Goal: Communication & Community: Answer question/provide support

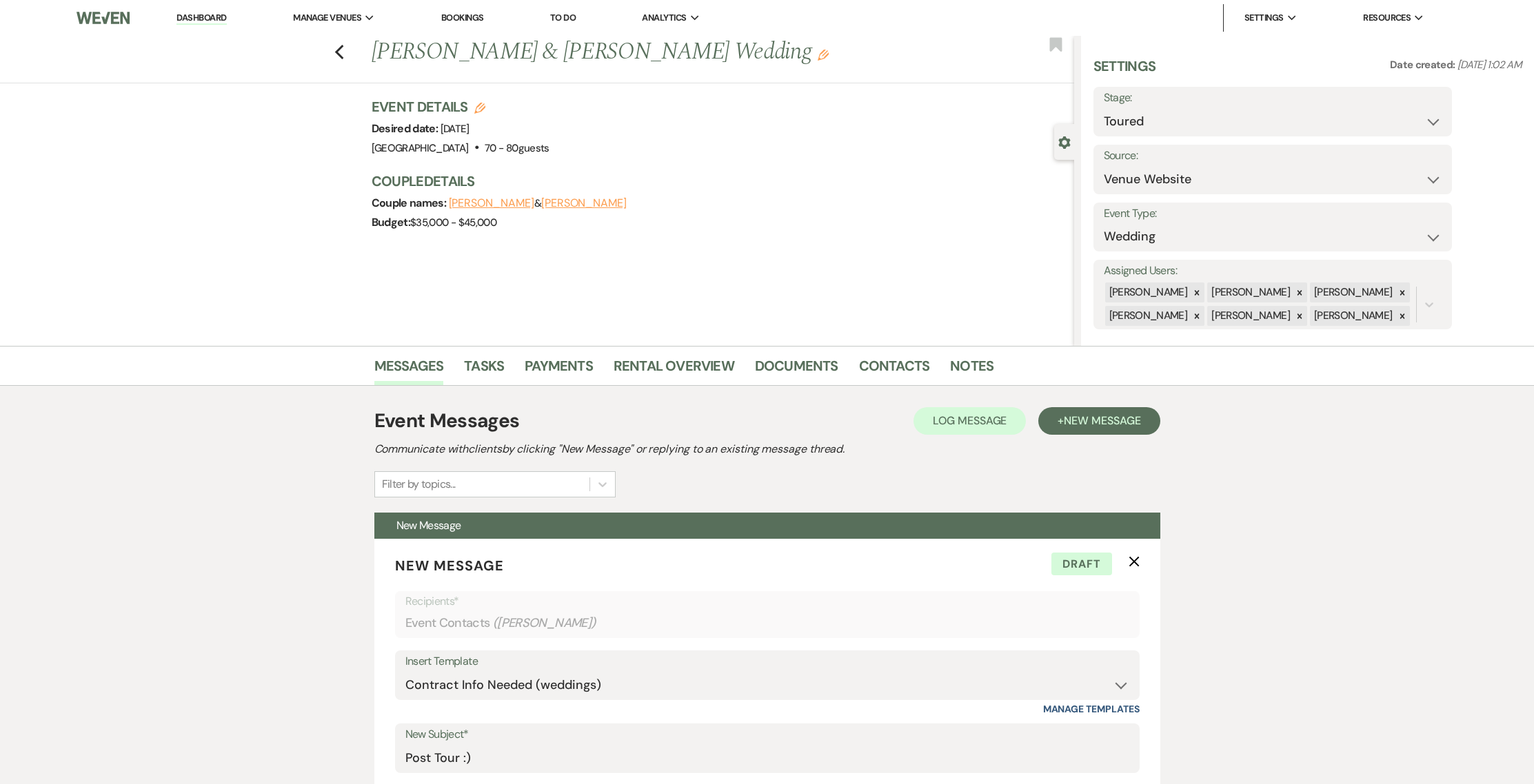
select select "5"
select select "886"
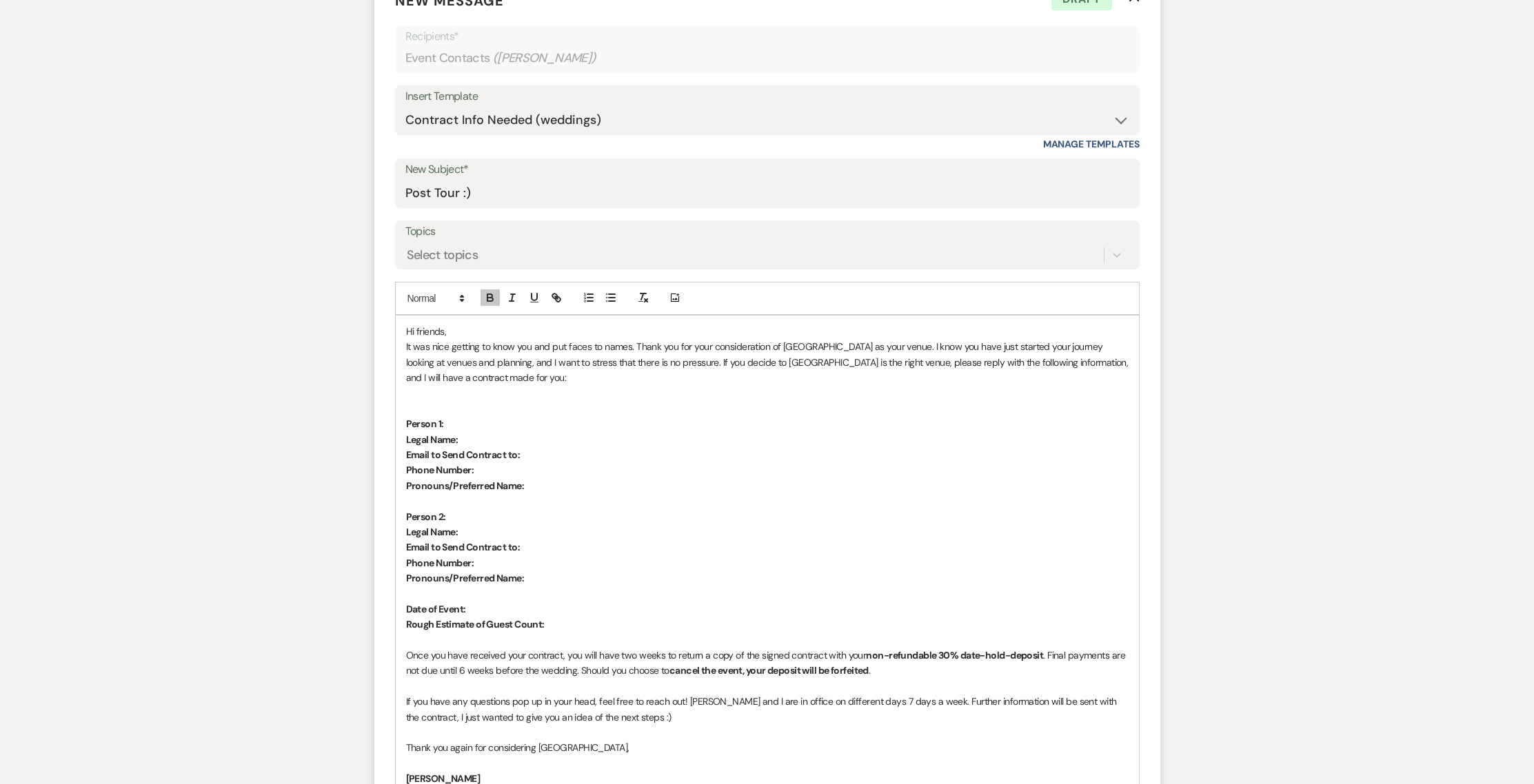
click at [637, 345] on p "It was nice getting to know you and put faces to names. Thank you for your cons…" at bounding box center [767, 362] width 722 height 46
click at [458, 333] on p "Hi friends," at bounding box center [767, 331] width 722 height 15
click at [455, 329] on p "Hi friends, You both were seriously awesome" at bounding box center [767, 331] width 722 height 15
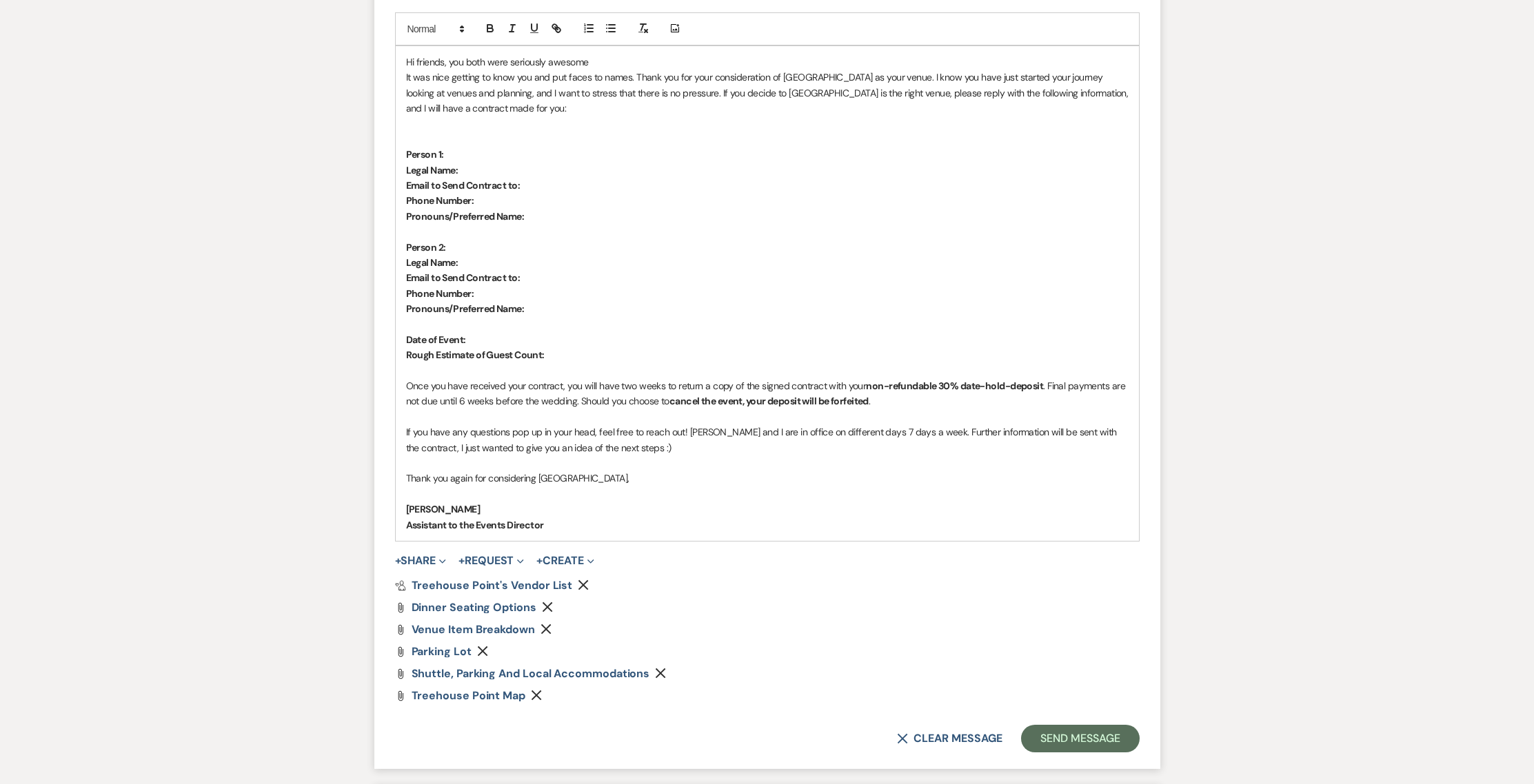
scroll to position [929, 0]
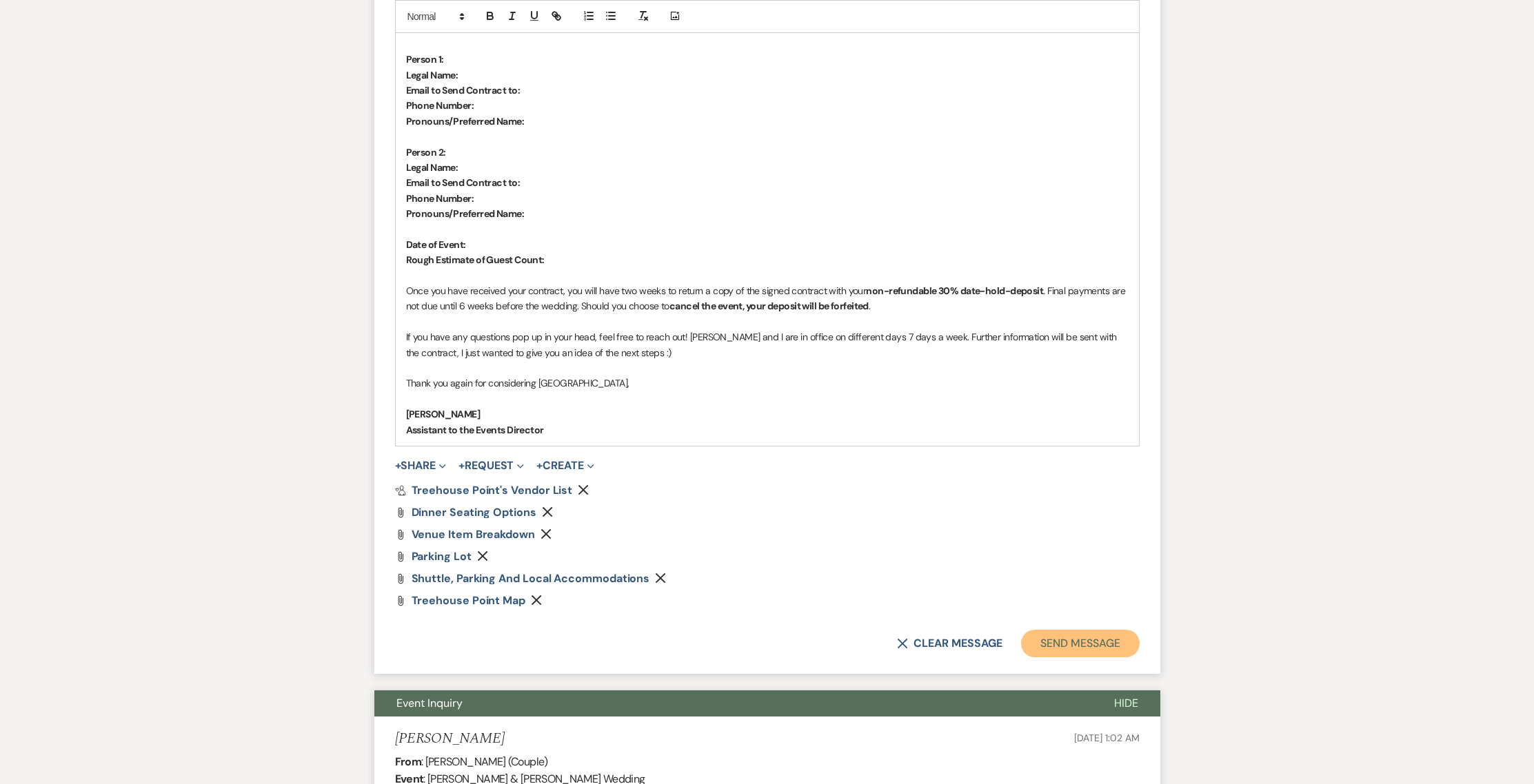
click at [1063, 646] on button "Send Message" at bounding box center [1080, 643] width 118 height 27
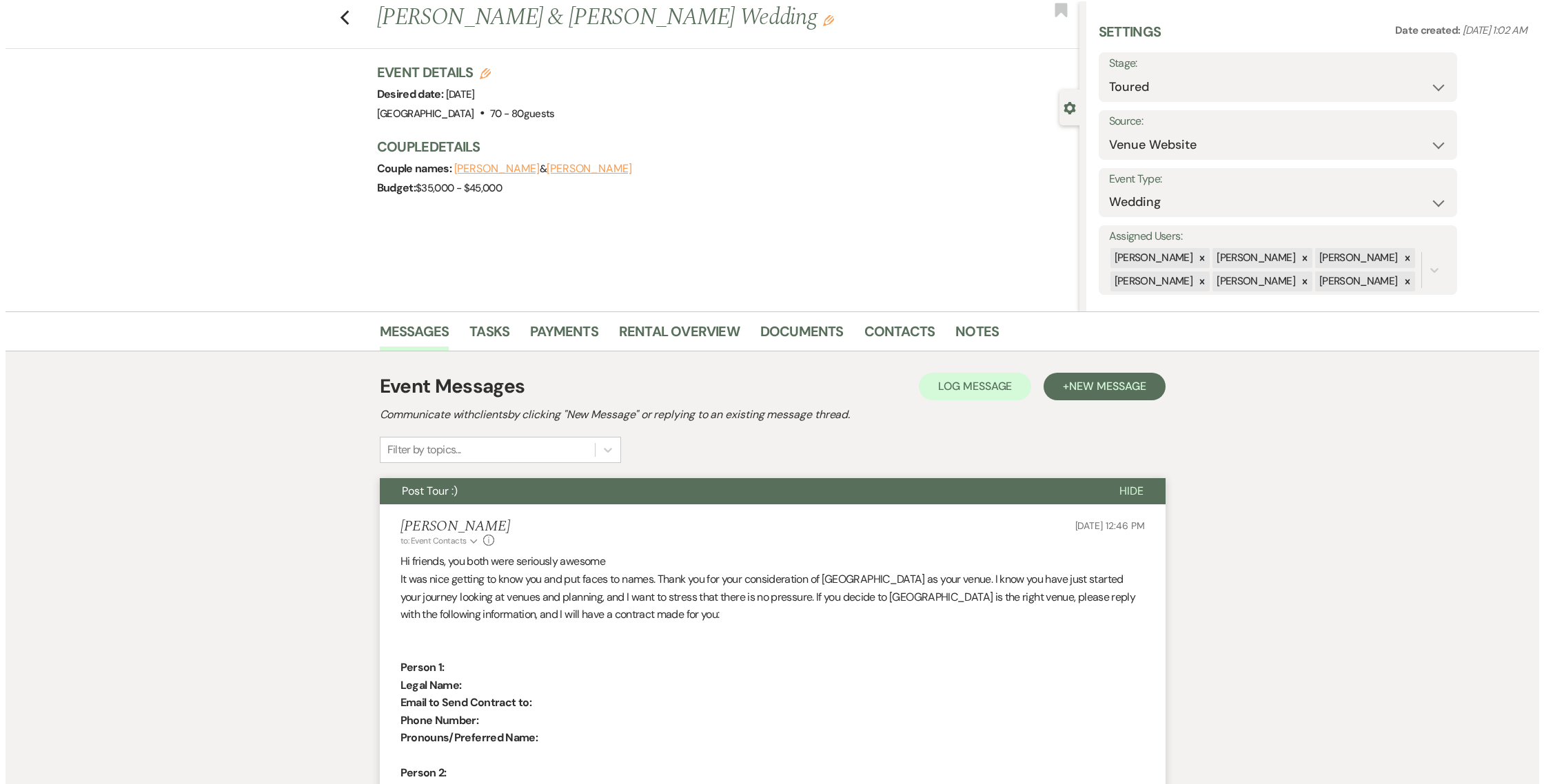
scroll to position [0, 0]
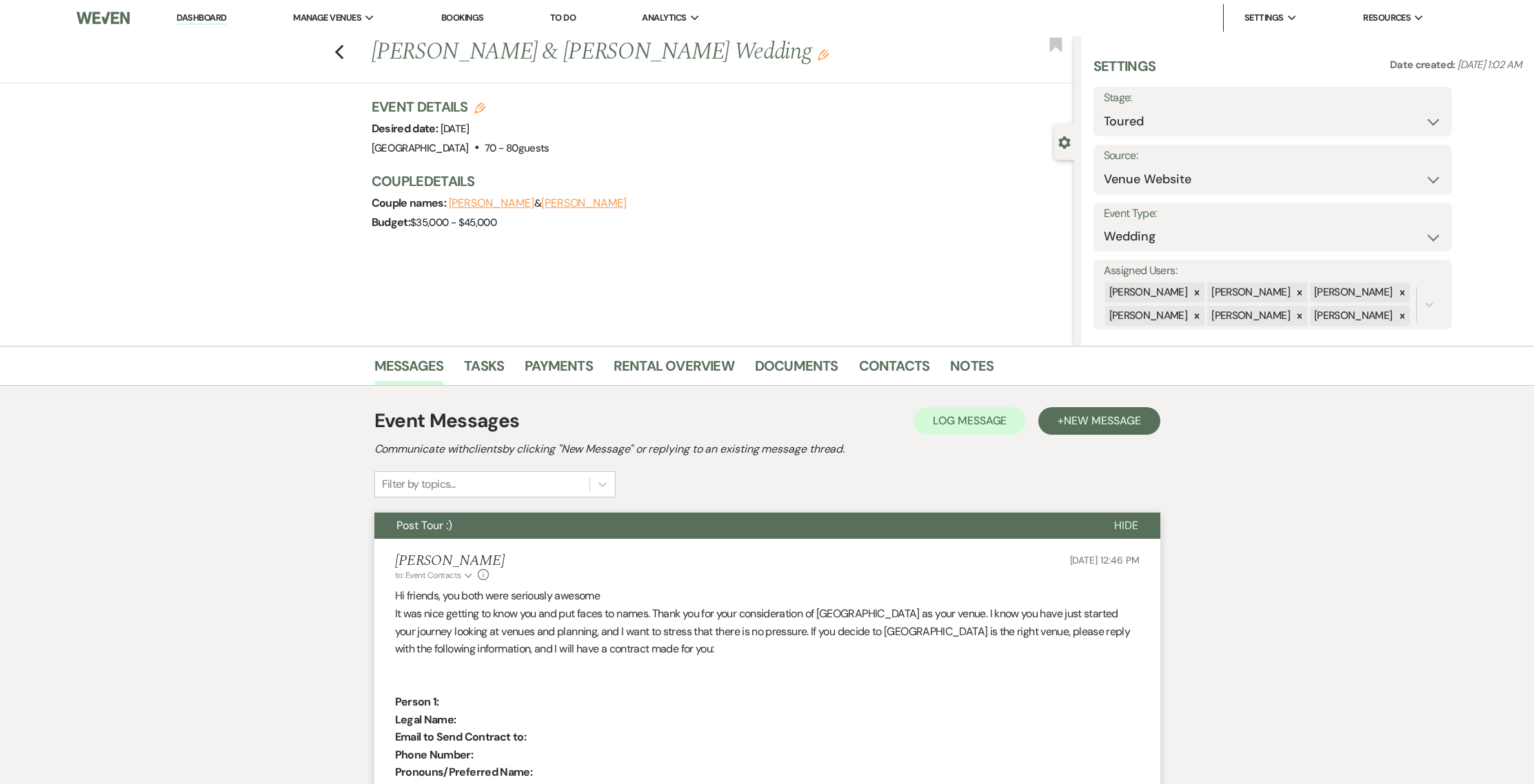
click at [190, 13] on link "Dashboard" at bounding box center [201, 18] width 49 height 13
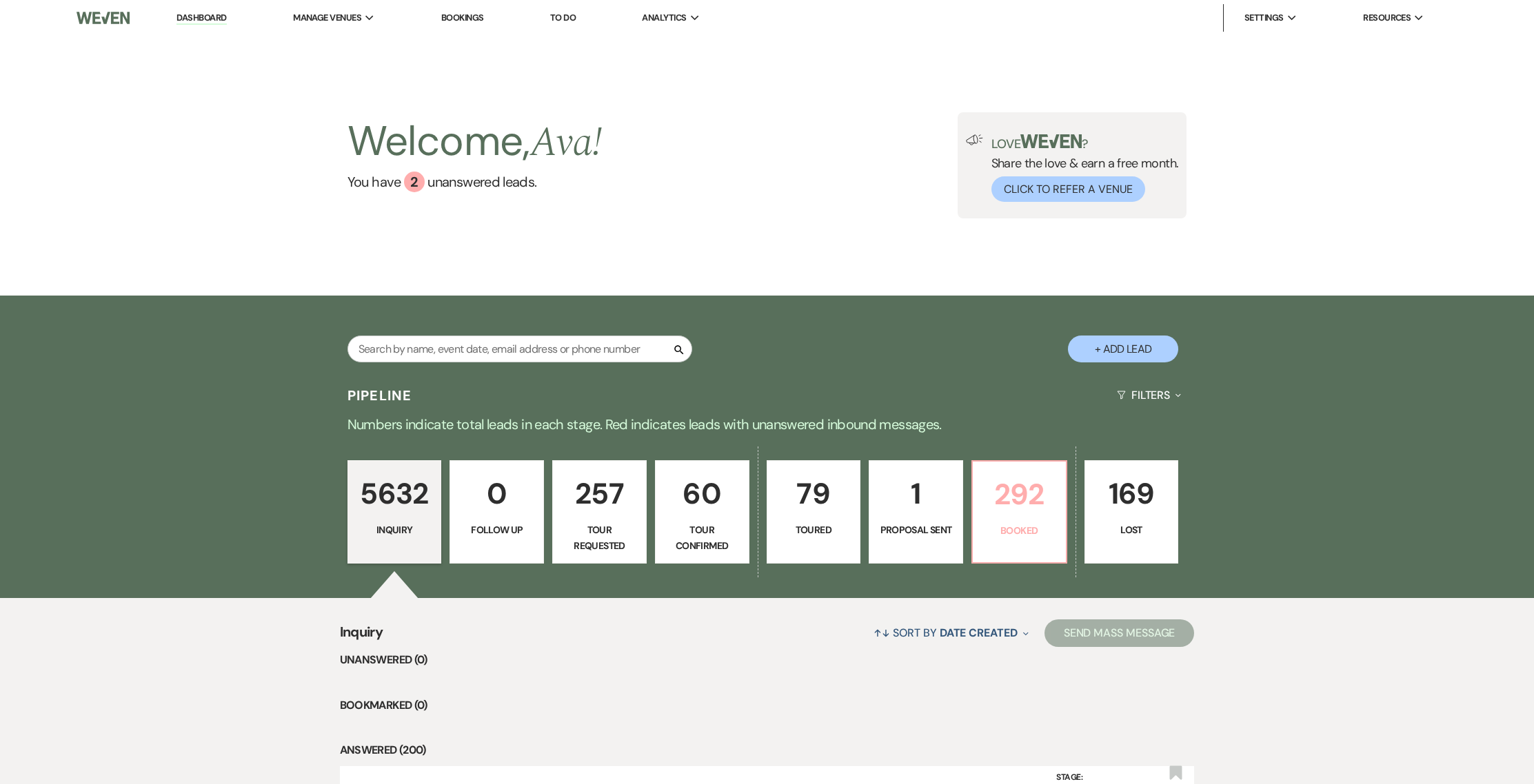
click at [1016, 528] on p "Booked" at bounding box center [1020, 530] width 77 height 15
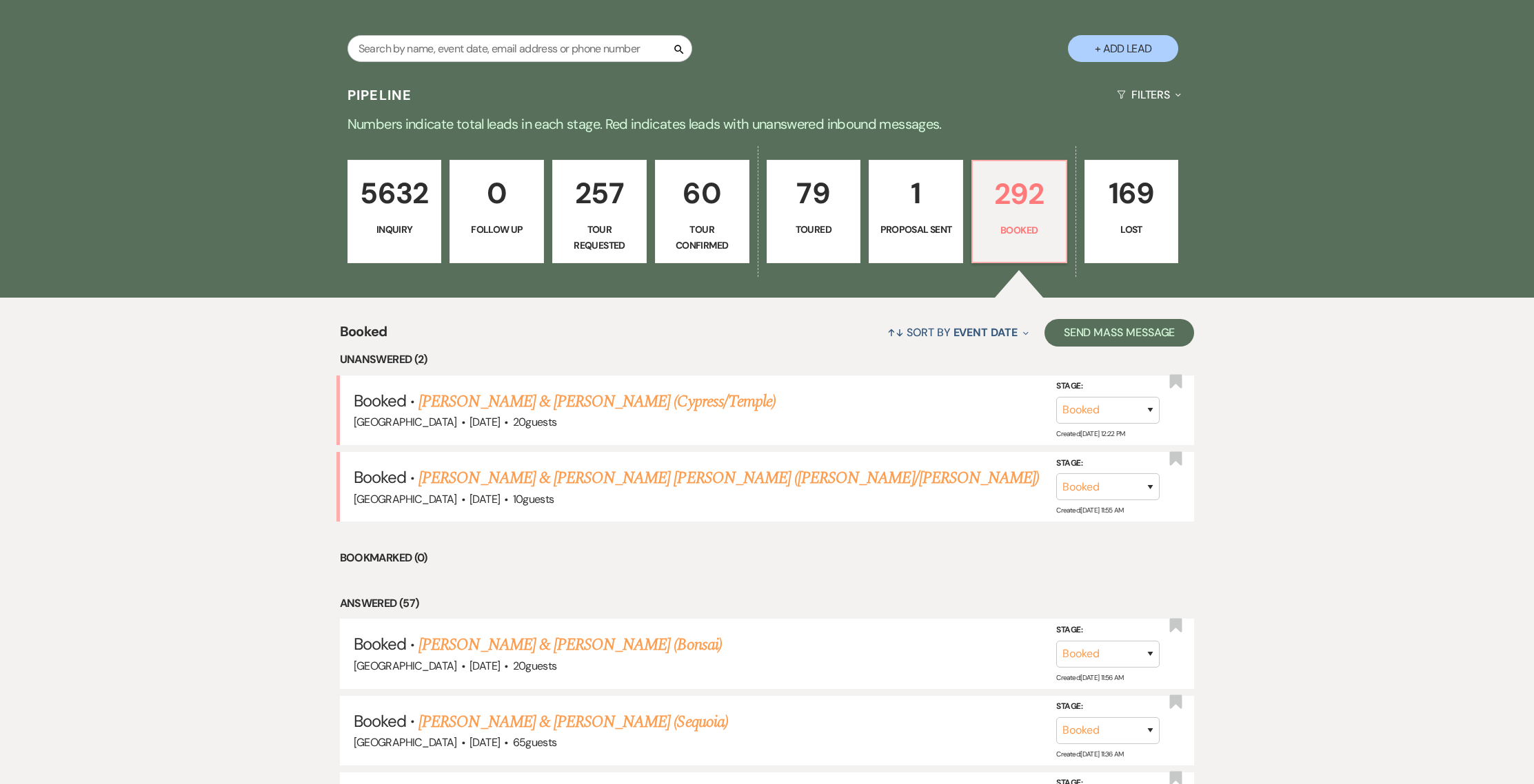
scroll to position [309, 0]
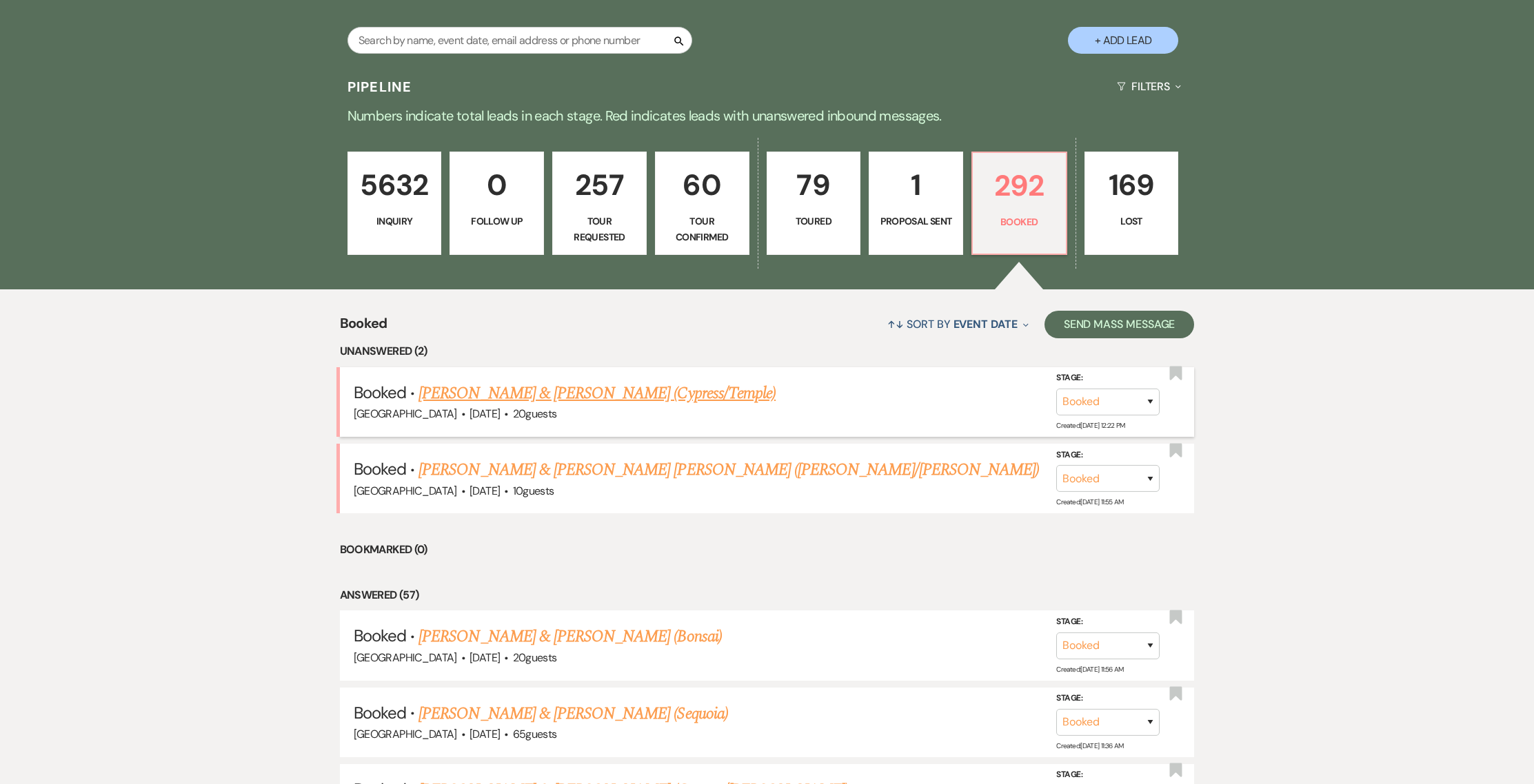
click at [638, 398] on link "[PERSON_NAME] & [PERSON_NAME] (Cypress/Temple)" at bounding box center [597, 394] width 357 height 25
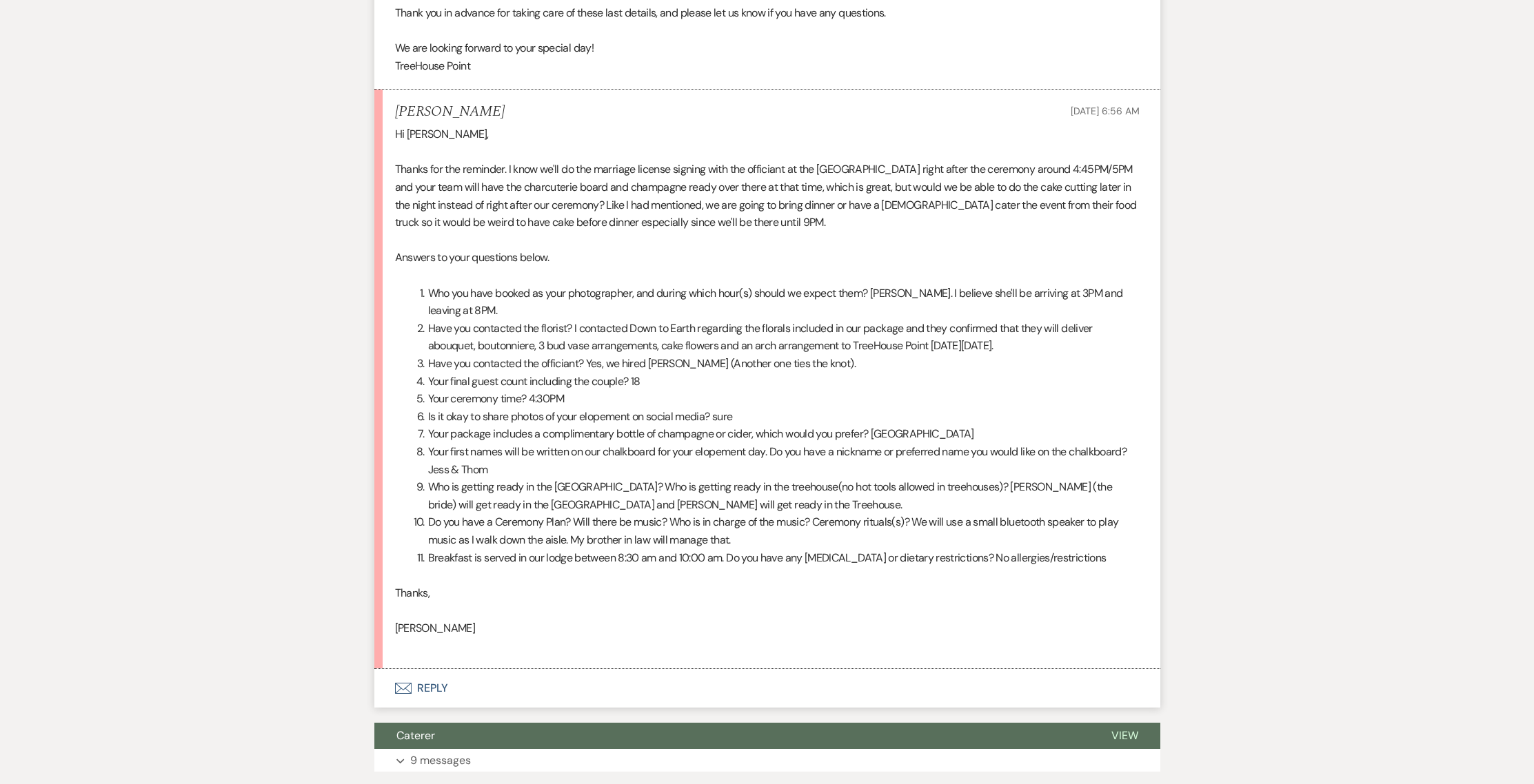
scroll to position [1157, 0]
click at [442, 707] on button "Envelope Reply" at bounding box center [767, 687] width 786 height 38
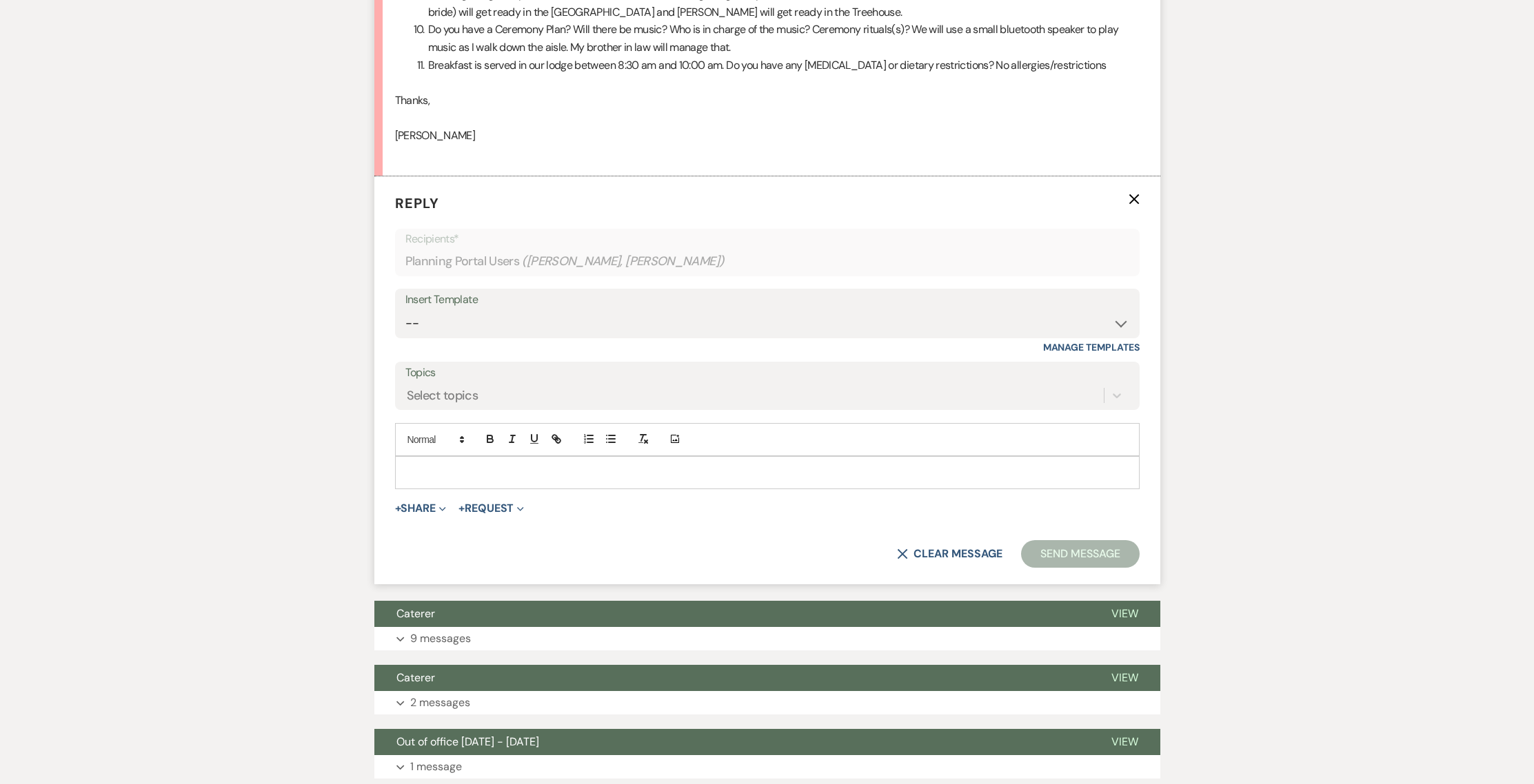
scroll to position [1656, 0]
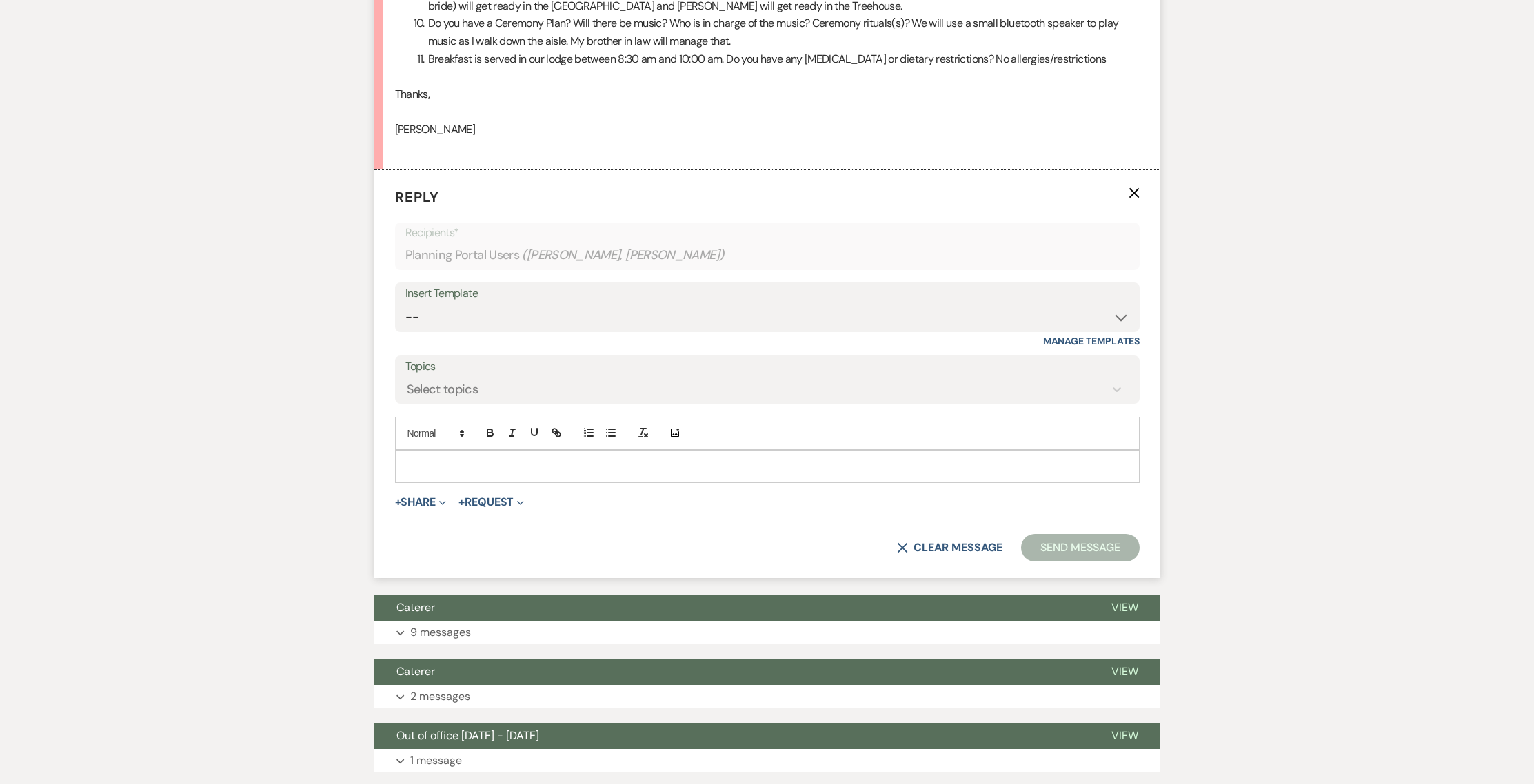
click at [643, 474] on p at bounding box center [767, 466] width 722 height 15
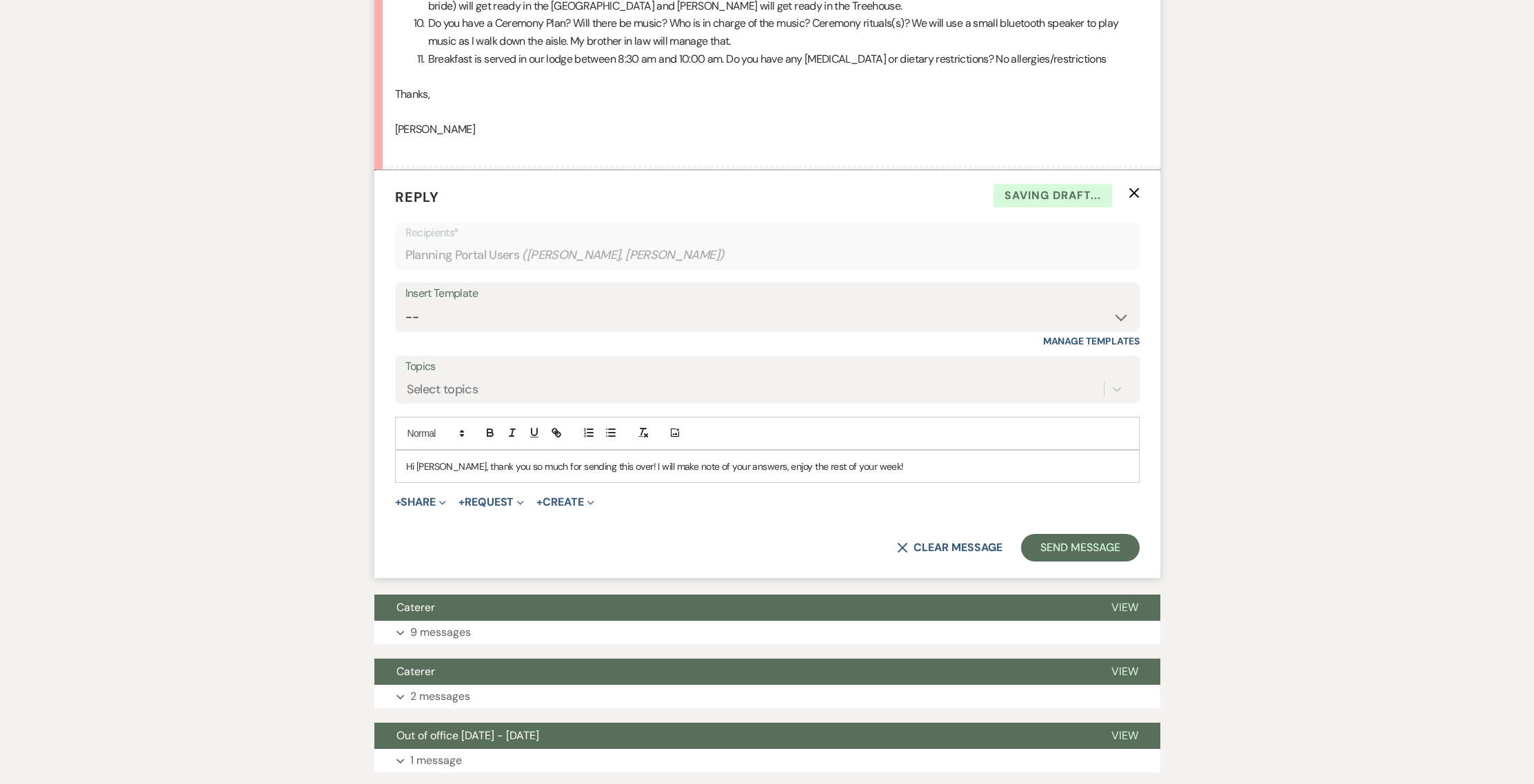
click at [1060, 562] on div "X Clear message Send Message" at bounding box center [767, 547] width 744 height 27
click at [1062, 562] on button "Send Message" at bounding box center [1080, 547] width 118 height 27
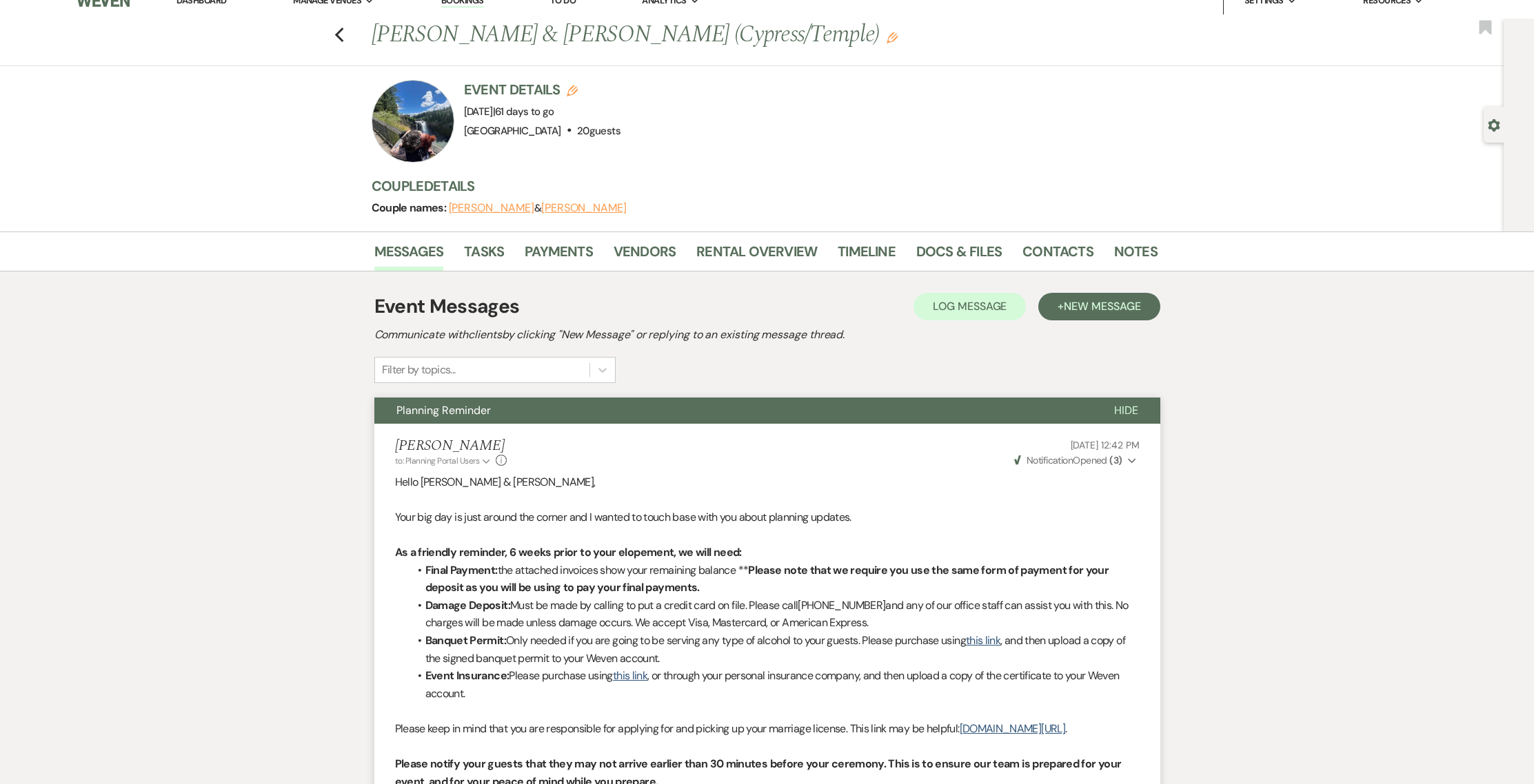
scroll to position [0, 0]
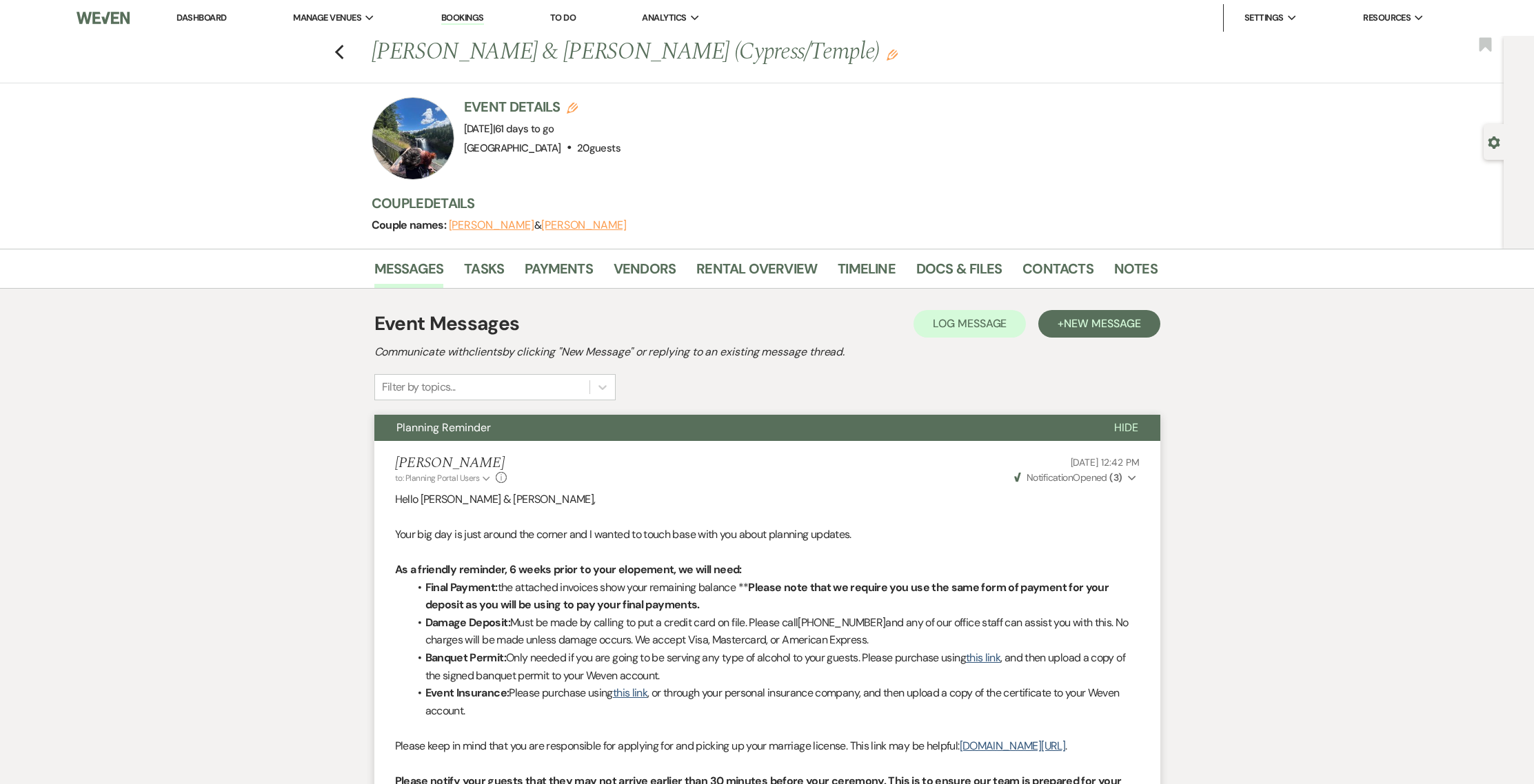
click at [444, 141] on div at bounding box center [413, 138] width 83 height 83
click at [418, 153] on div at bounding box center [413, 138] width 83 height 83
click at [351, 49] on div "Previous [PERSON_NAME] & [PERSON_NAME] (Cypress/Temple) Edit Bookmark" at bounding box center [748, 59] width 1511 height 48
click at [345, 49] on icon "Previous" at bounding box center [339, 52] width 10 height 16
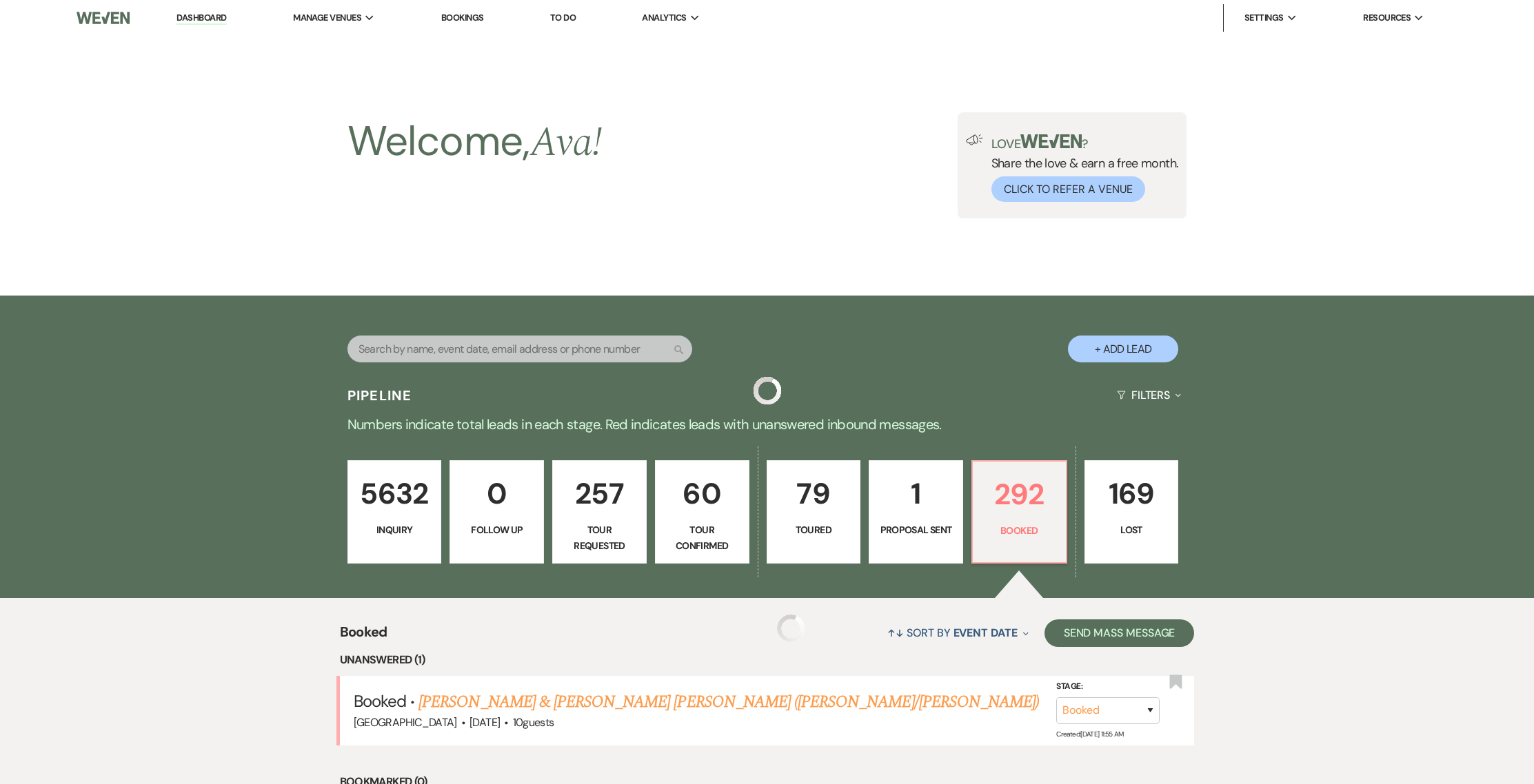
scroll to position [309, 0]
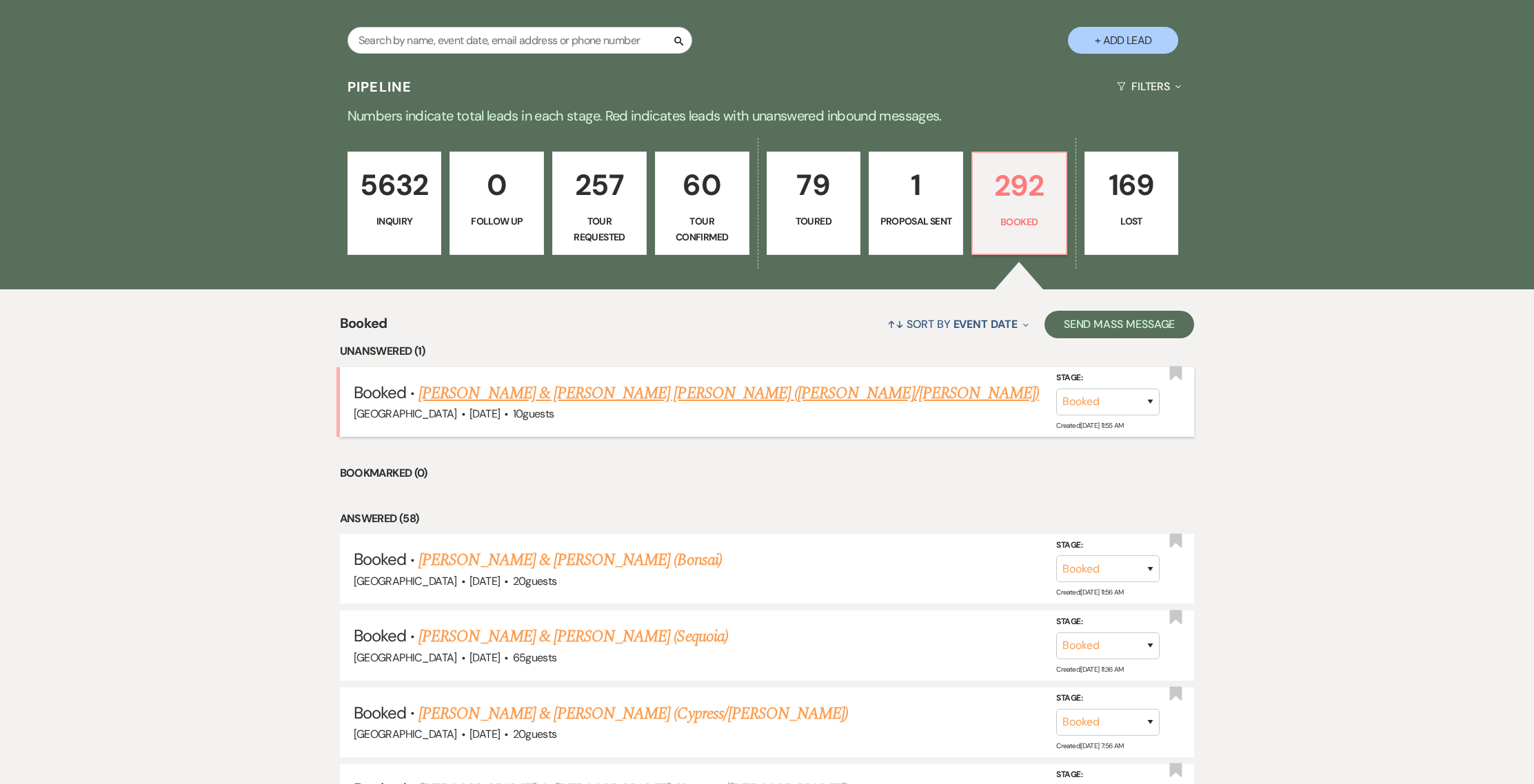
click at [504, 387] on link "[PERSON_NAME] & [PERSON_NAME] [PERSON_NAME] ([PERSON_NAME]/[PERSON_NAME])" at bounding box center [729, 394] width 621 height 25
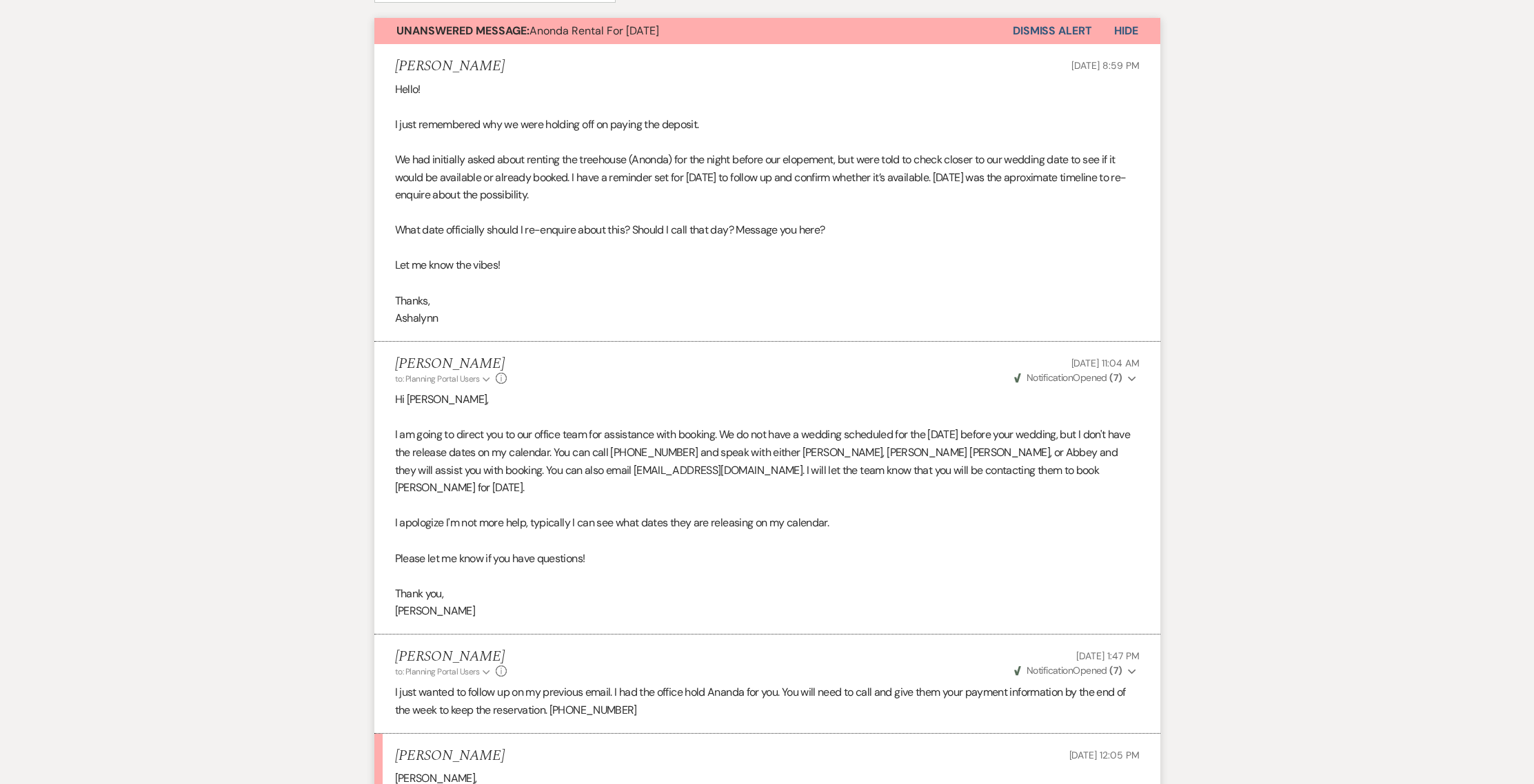
scroll to position [668, 0]
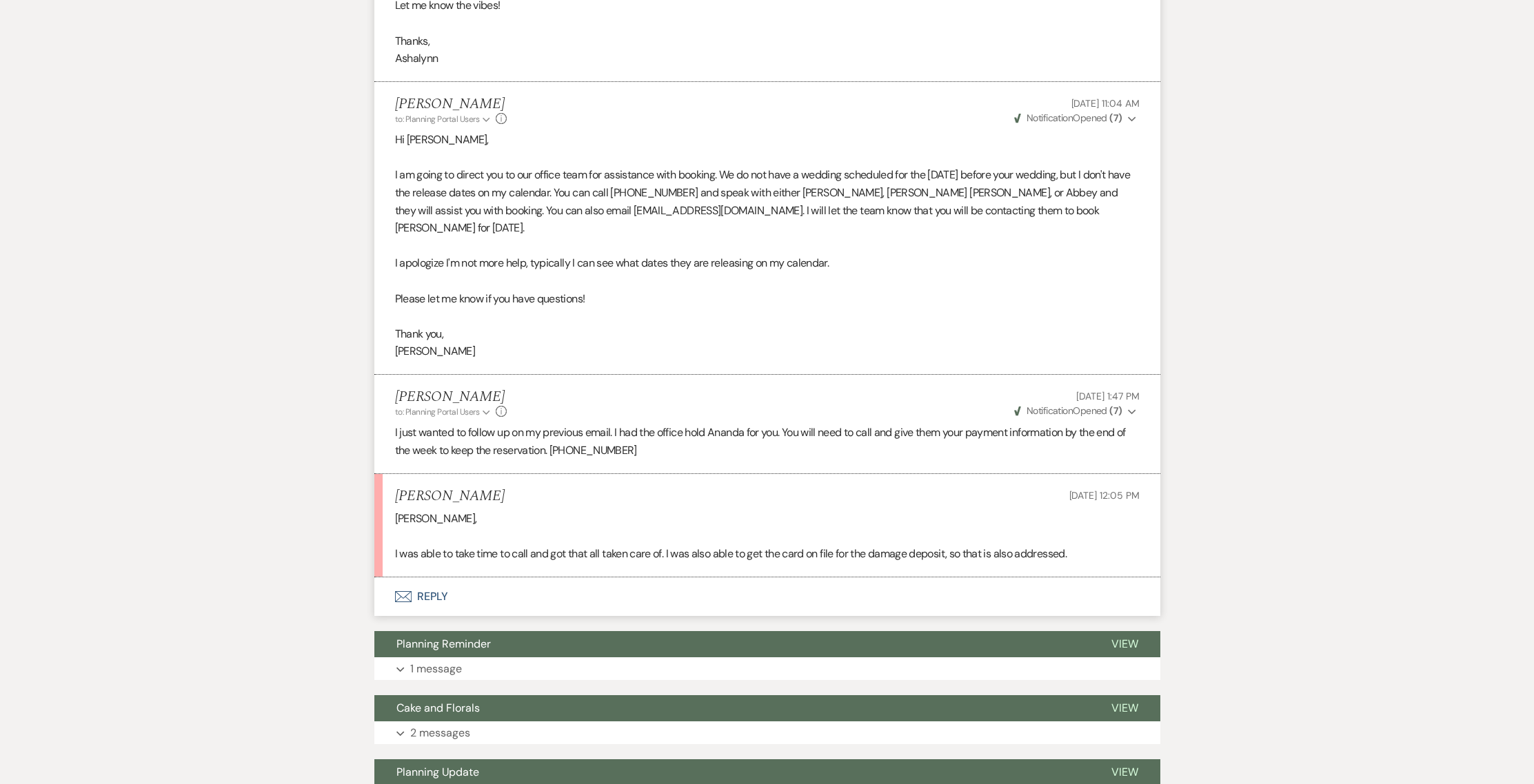
click at [434, 578] on button "Envelope Reply" at bounding box center [767, 596] width 786 height 38
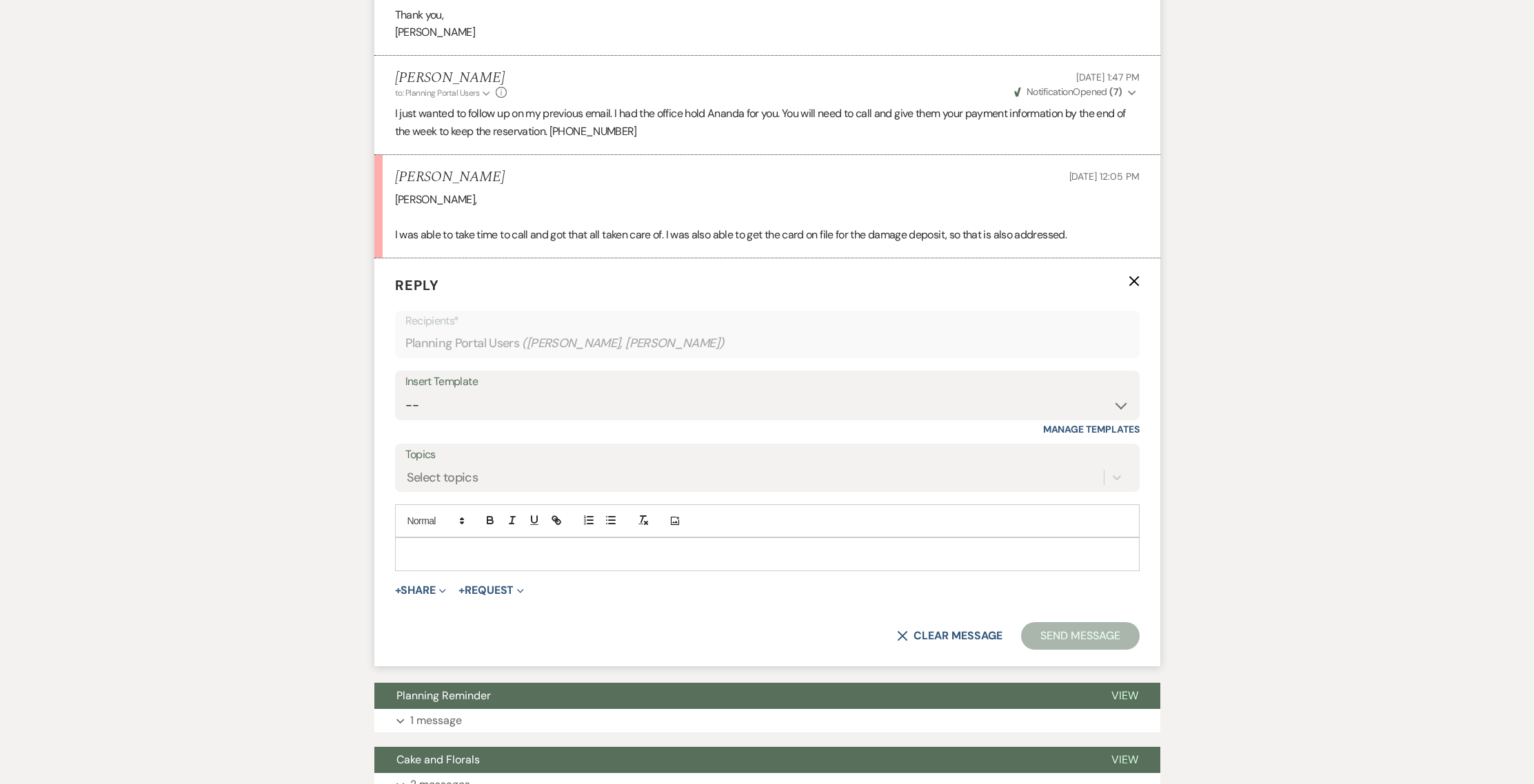
scroll to position [1007, 0]
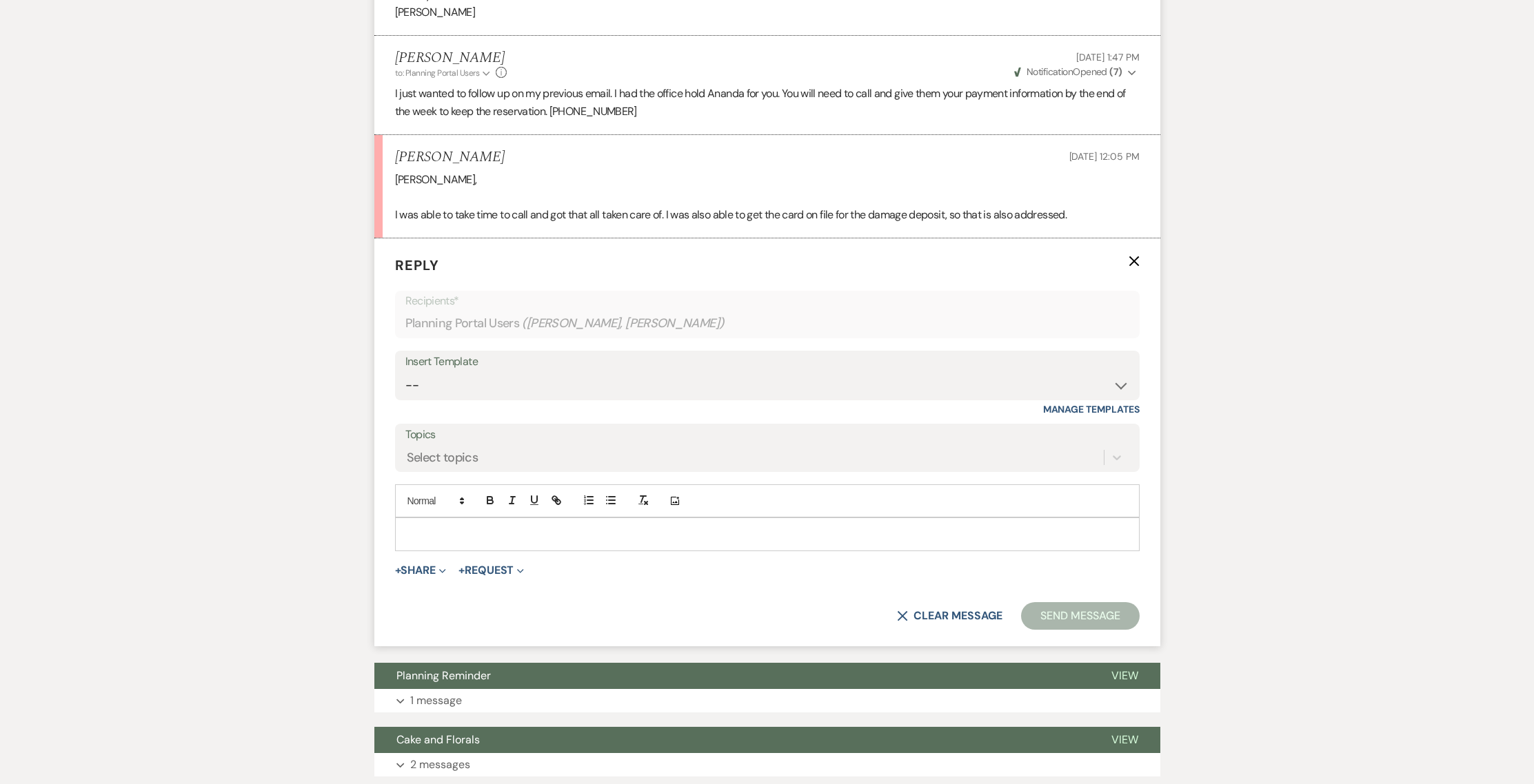
click at [421, 527] on p at bounding box center [767, 534] width 722 height 15
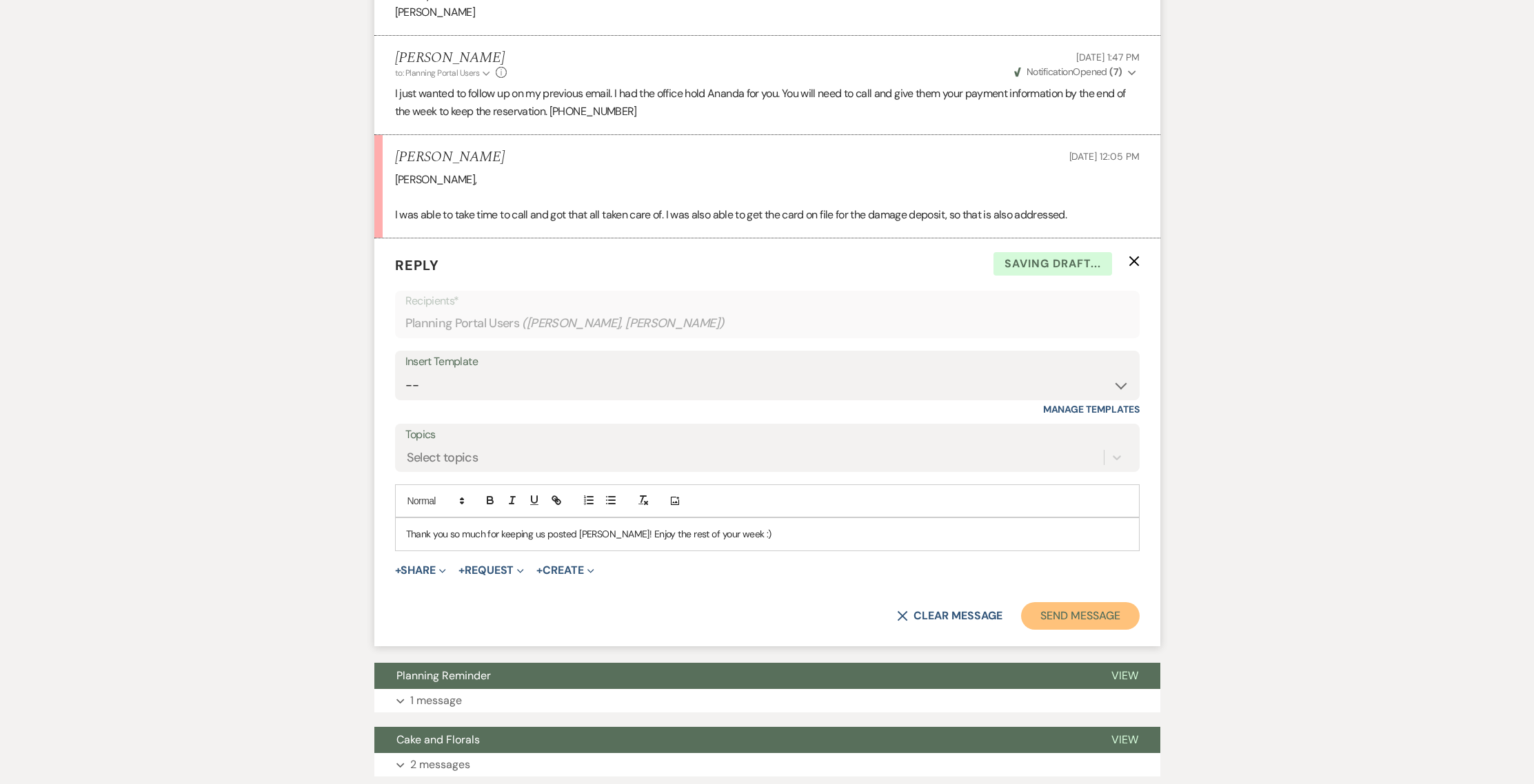
click at [1073, 603] on button "Send Message" at bounding box center [1080, 616] width 118 height 27
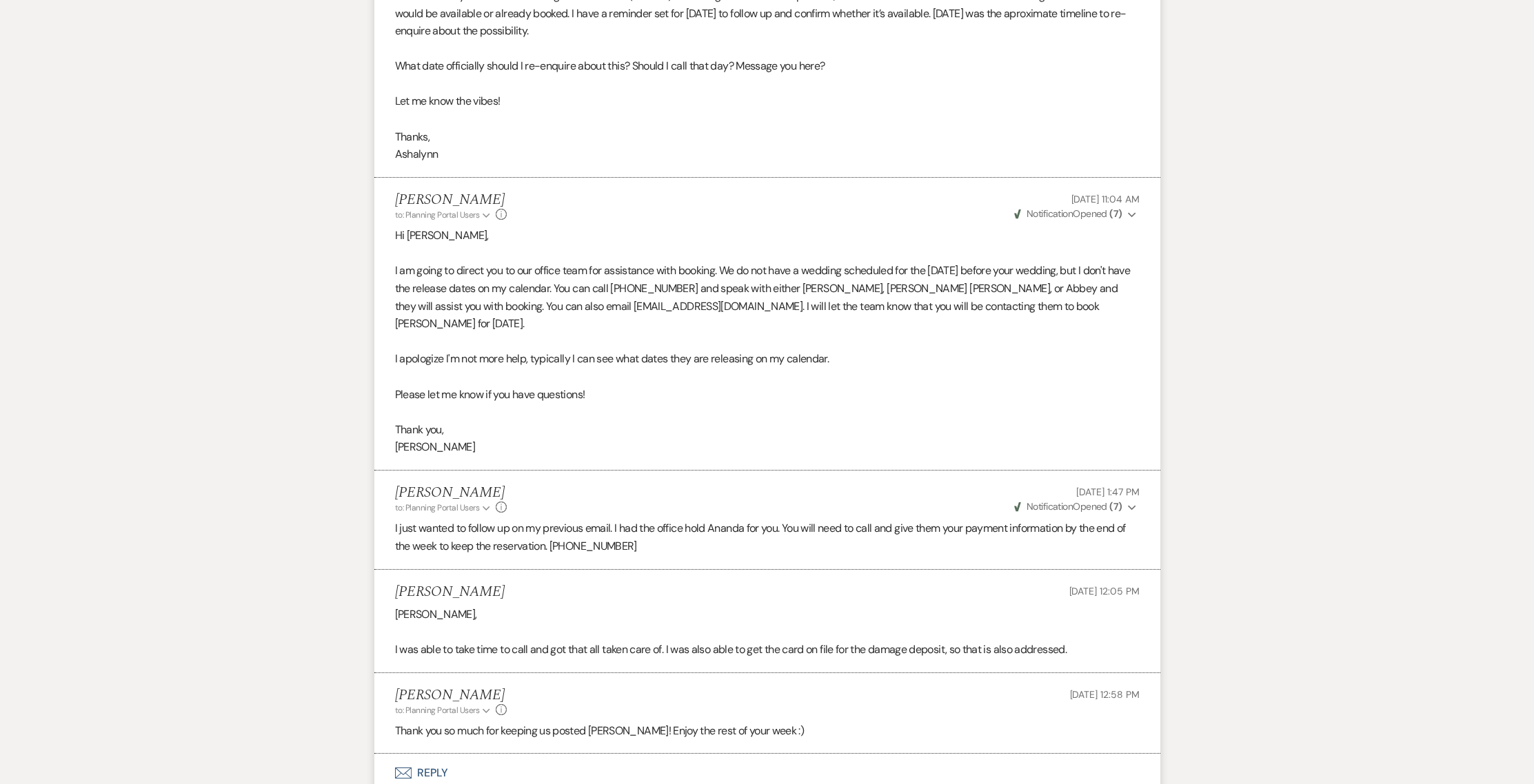
scroll to position [0, 0]
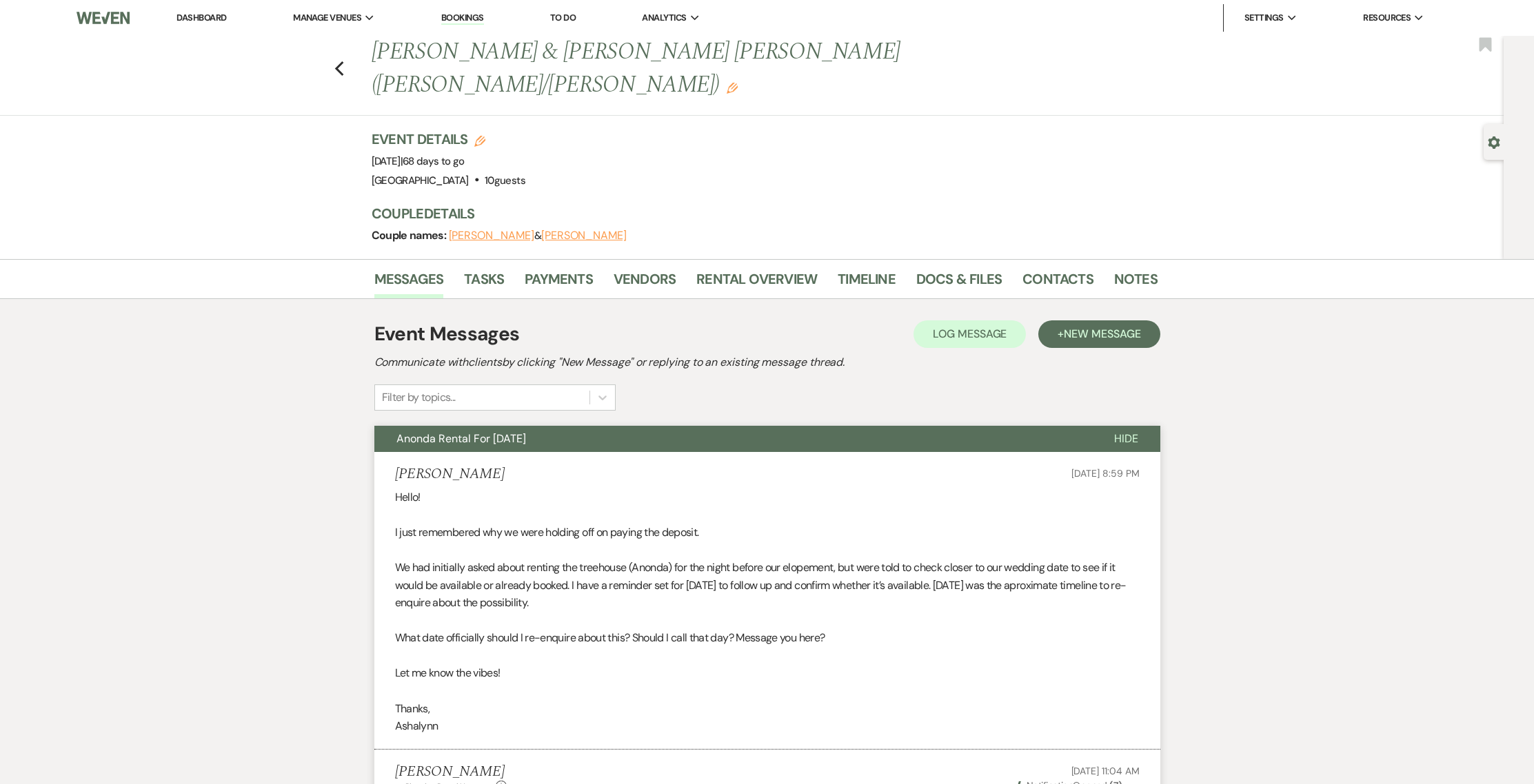
click at [207, 16] on link "Dashboard" at bounding box center [201, 17] width 49 height 12
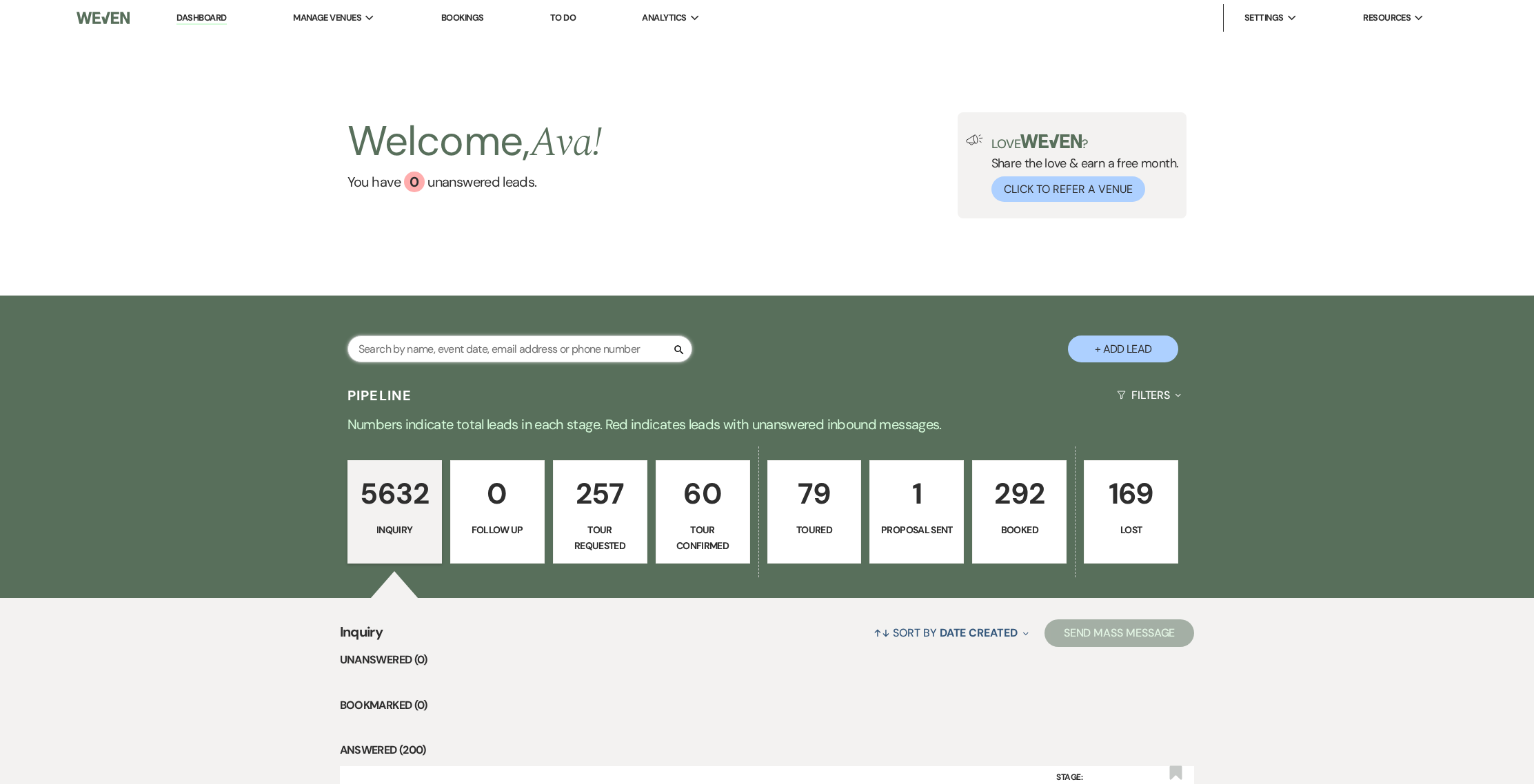
click at [420, 340] on input "text" at bounding box center [519, 349] width 345 height 27
type input "[PERSON_NAME]"
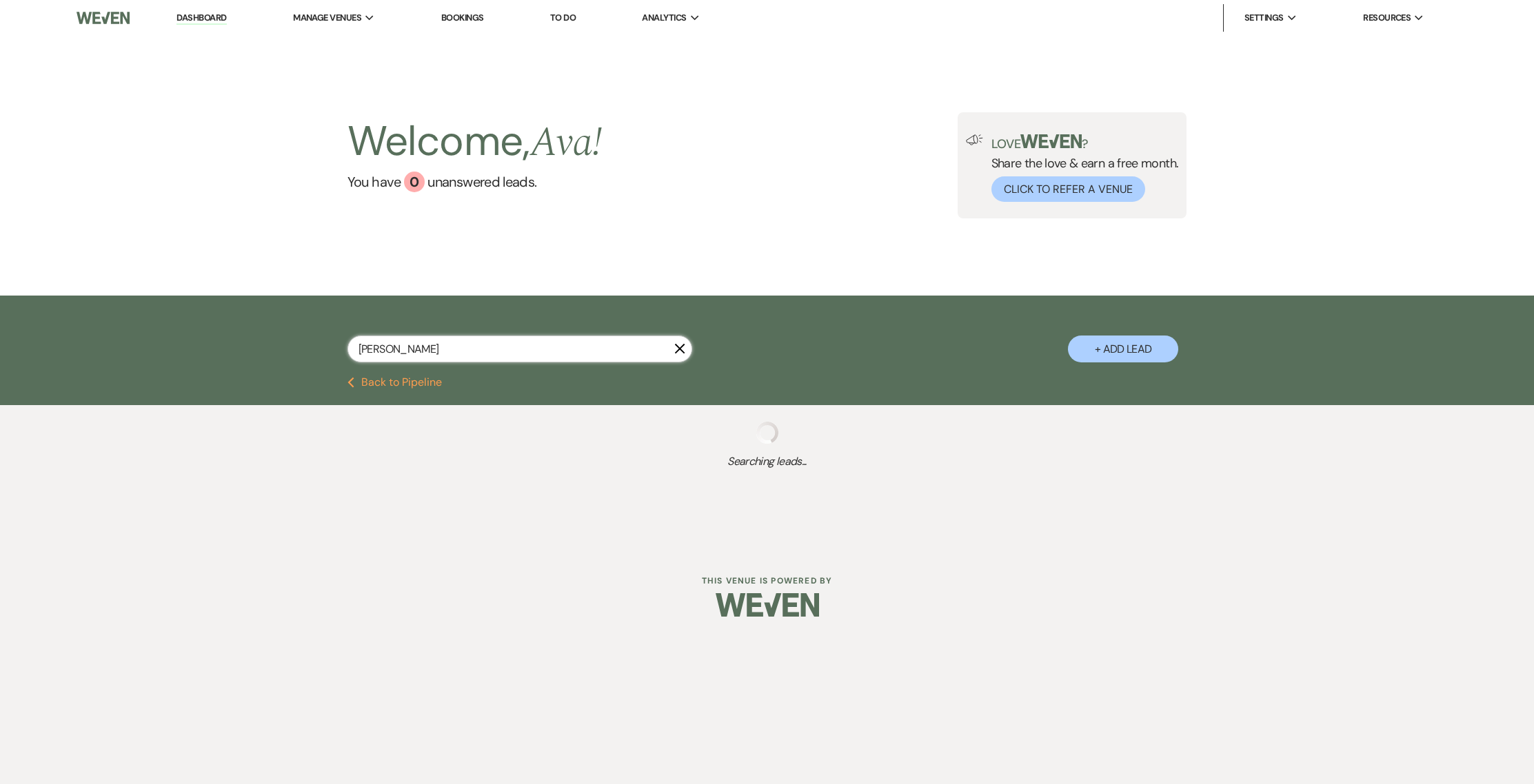
select select "8"
select select "5"
select select "2"
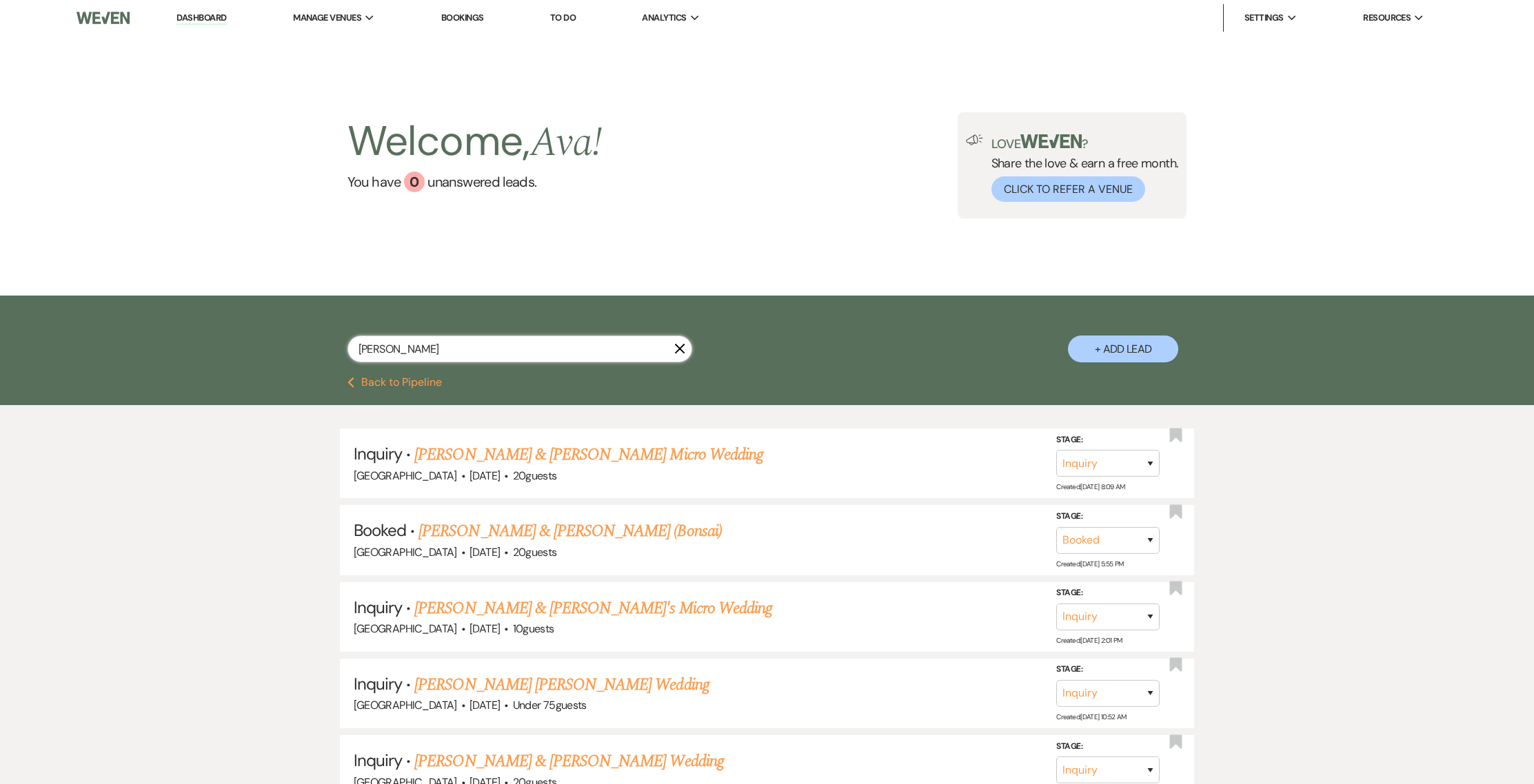
type input "[PERSON_NAME]"
